Goal: Check status: Check status

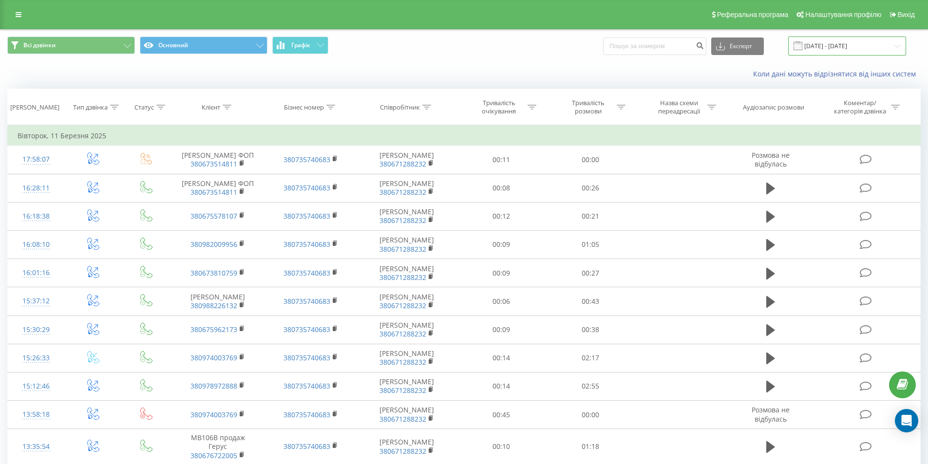
click at [859, 47] on input "[DATE] - [DATE]" at bounding box center [847, 46] width 118 height 19
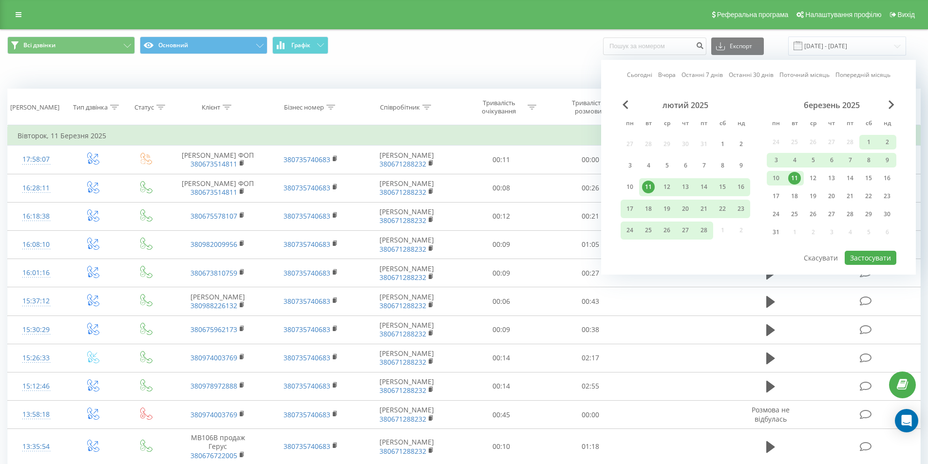
click at [644, 73] on link "Сьогодні" at bounding box center [639, 74] width 25 height 9
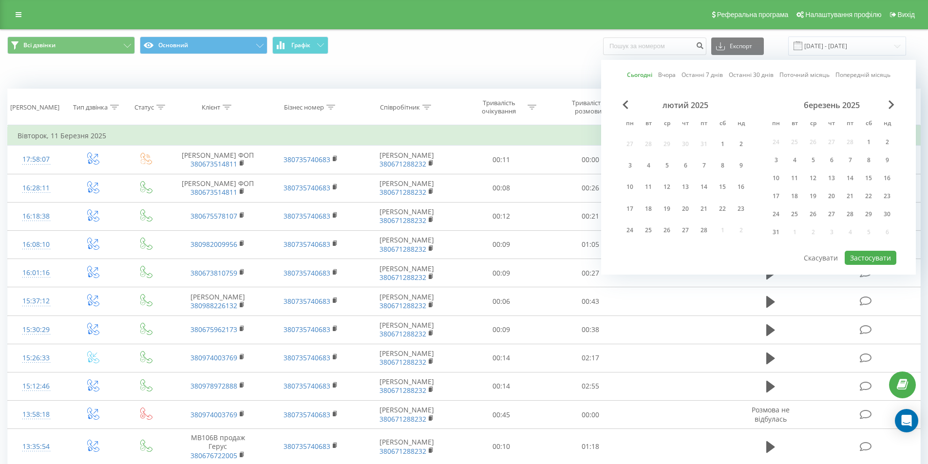
click at [636, 75] on link "Сьогодні" at bounding box center [639, 74] width 25 height 9
click at [878, 258] on button "Застосувати" at bounding box center [871, 258] width 52 height 14
type input "[DATE] - [DATE]"
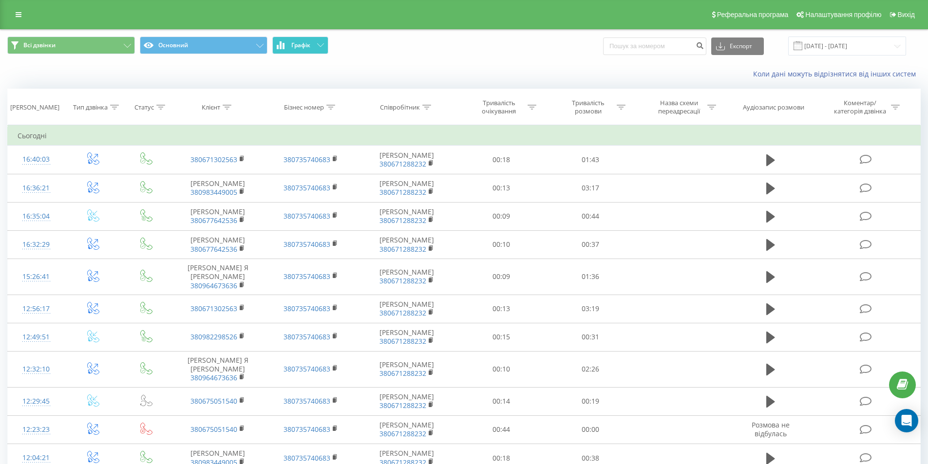
click at [303, 45] on span "Графік" at bounding box center [300, 45] width 19 height 7
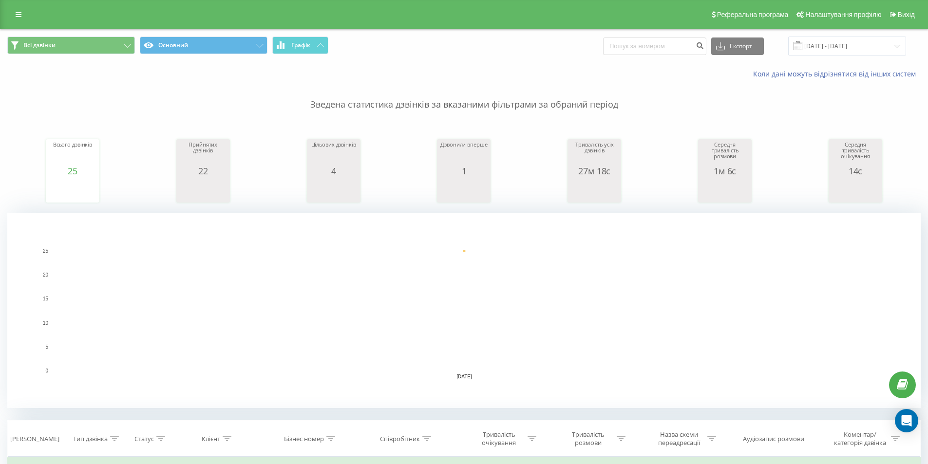
click at [240, 90] on p "Зведена статистика дзвінків за вказаними фільтрами за обраний період" at bounding box center [464, 95] width 914 height 32
drag, startPoint x: 366, startPoint y: 19, endPoint x: 485, endPoint y: 56, distance: 124.1
click at [485, 56] on div "Всі дзвінки Основний Графік Експорт .csv .xls .xlsx [DATE] - [DATE]" at bounding box center [464, 46] width 914 height 19
